Goal: Information Seeking & Learning: Learn about a topic

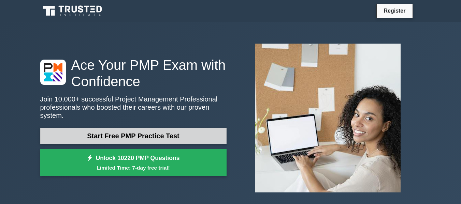
click at [130, 136] on link "Start Free PMP Practice Test" at bounding box center [133, 136] width 186 height 16
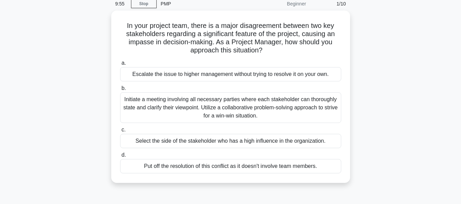
scroll to position [23, 0]
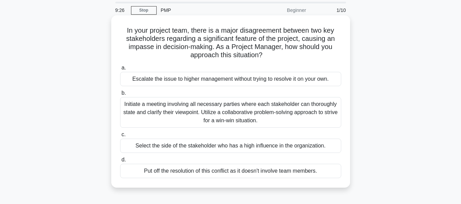
click at [140, 116] on div "Initiate a meeting involving all necessary parties where each stakeholder can t…" at bounding box center [230, 112] width 221 height 31
click at [120, 96] on input "b. Initiate a meeting involving all necessary parties where each stakeholder ca…" at bounding box center [120, 93] width 0 height 4
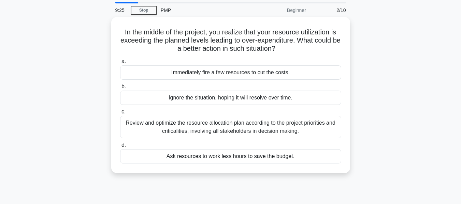
scroll to position [0, 0]
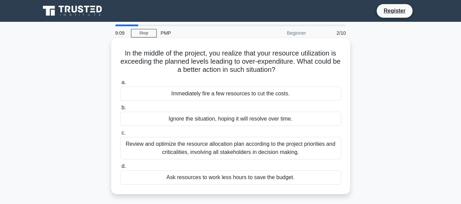
click at [210, 147] on div "Review and optimize the resource allocation plan according to the project prior…" at bounding box center [230, 148] width 221 height 23
click at [120, 136] on input "c. Review and optimize the resource allocation plan according to the project pr…" at bounding box center [120, 133] width 0 height 4
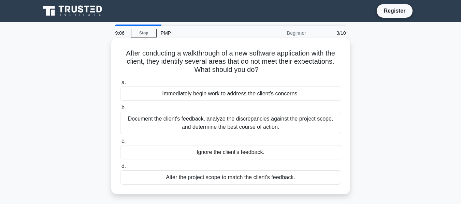
click at [179, 127] on div "Document the client's feedback, analyze the discrepancies against the project s…" at bounding box center [230, 123] width 221 height 23
click at [120, 110] on input "b. Document the client's feedback, analyze the discrepancies against the projec…" at bounding box center [120, 108] width 0 height 4
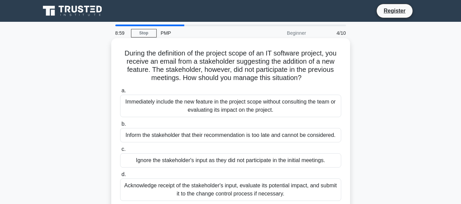
click at [207, 189] on div "Acknowledge receipt of the stakeholder's input, evaluate its potential impact, …" at bounding box center [230, 190] width 221 height 23
click at [120, 177] on input "d. Acknowledge receipt of the stakeholder's input, evaluate its potential impac…" at bounding box center [120, 175] width 0 height 4
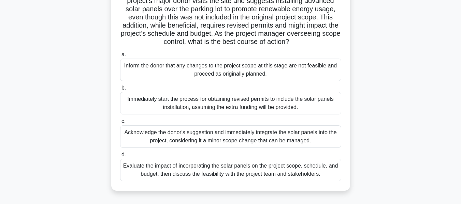
scroll to position [61, 0]
click at [236, 177] on div "Evaluate the impact of incorporating the solar panels on the project scope, sch…" at bounding box center [230, 170] width 221 height 23
click at [120, 157] on input "d. Evaluate the impact of incorporating the solar panels on the project scope, …" at bounding box center [120, 155] width 0 height 4
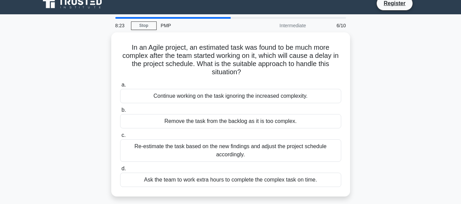
scroll to position [0, 0]
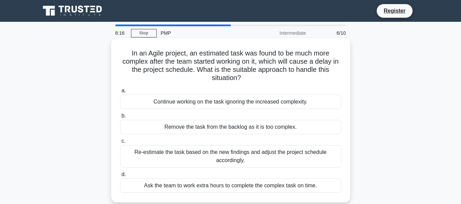
click at [216, 161] on div "Re-estimate the task based on the new findings and adjust the project schedule …" at bounding box center [230, 156] width 221 height 23
click at [120, 144] on input "c. Re-estimate the task based on the new findings and adjust the project schedu…" at bounding box center [120, 141] width 0 height 4
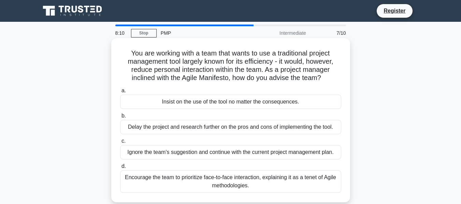
click at [200, 185] on div "Encourage the team to prioritize face-to-face interaction, explaining it as a t…" at bounding box center [230, 182] width 221 height 23
click at [120, 169] on input "d. Encourage the team to prioritize face-to-face interaction, explaining it as …" at bounding box center [120, 167] width 0 height 4
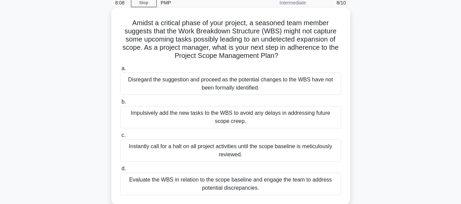
scroll to position [51, 0]
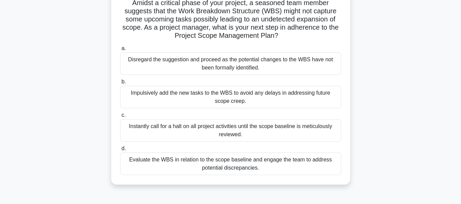
click at [289, 163] on div "Evaluate the WBS in relation to the scope baseline and engage the team to addre…" at bounding box center [230, 164] width 221 height 23
click at [120, 151] on input "d. Evaluate the WBS in relation to the scope baseline and engage the team to ad…" at bounding box center [120, 149] width 0 height 4
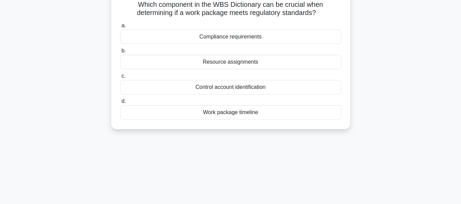
scroll to position [0, 0]
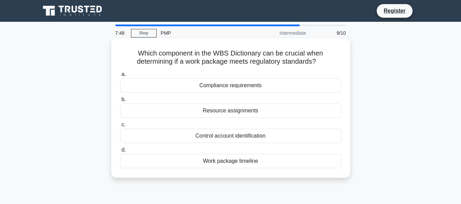
click at [226, 138] on div "Control account identification" at bounding box center [230, 136] width 221 height 14
click at [120, 127] on input "c. Control account identification" at bounding box center [120, 125] width 0 height 4
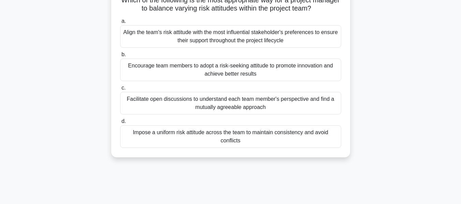
scroll to position [55, 0]
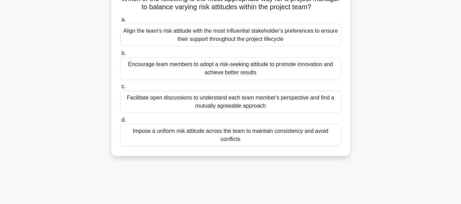
click at [233, 104] on div "Facilitate open discussions to understand each team member's perspective and fi…" at bounding box center [230, 102] width 221 height 23
click at [120, 89] on input "c. Facilitate open discussions to understand each team member's perspective and…" at bounding box center [120, 87] width 0 height 4
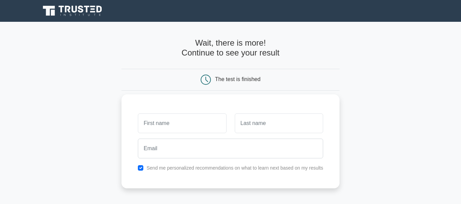
click at [179, 123] on input "text" at bounding box center [182, 124] width 88 height 20
type input "calc"
